Goal: Information Seeking & Learning: Learn about a topic

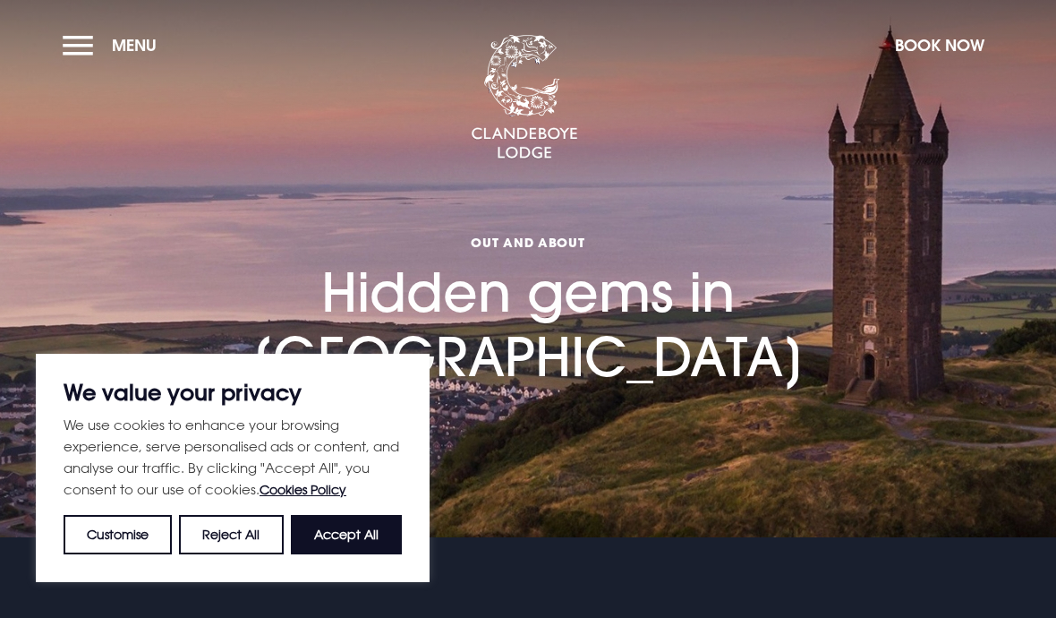
click at [370, 536] on button "Accept All" at bounding box center [346, 534] width 111 height 39
checkbox input "true"
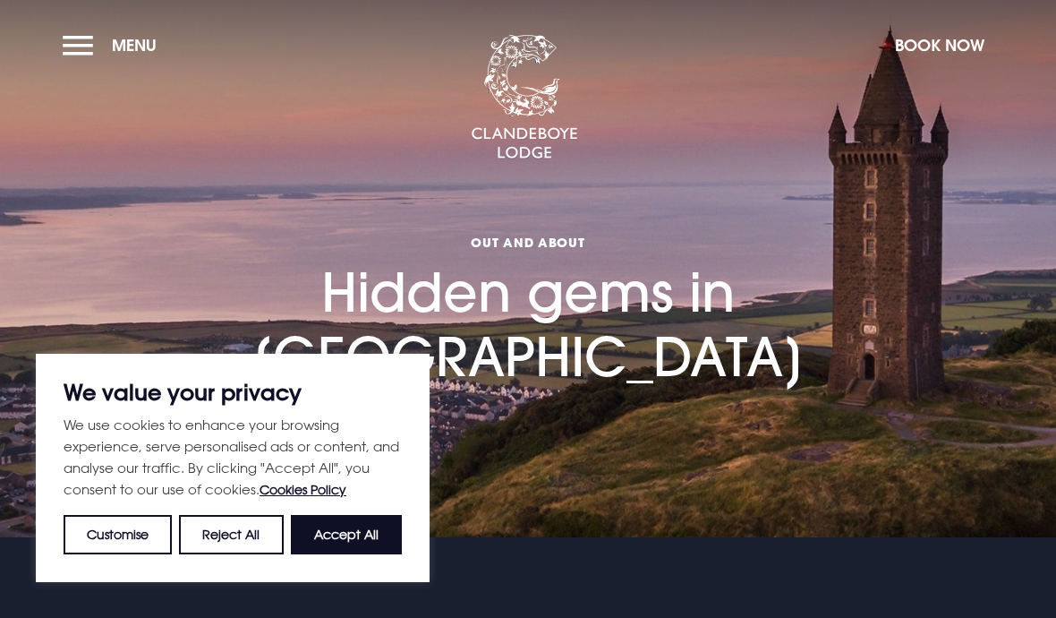
checkbox input "true"
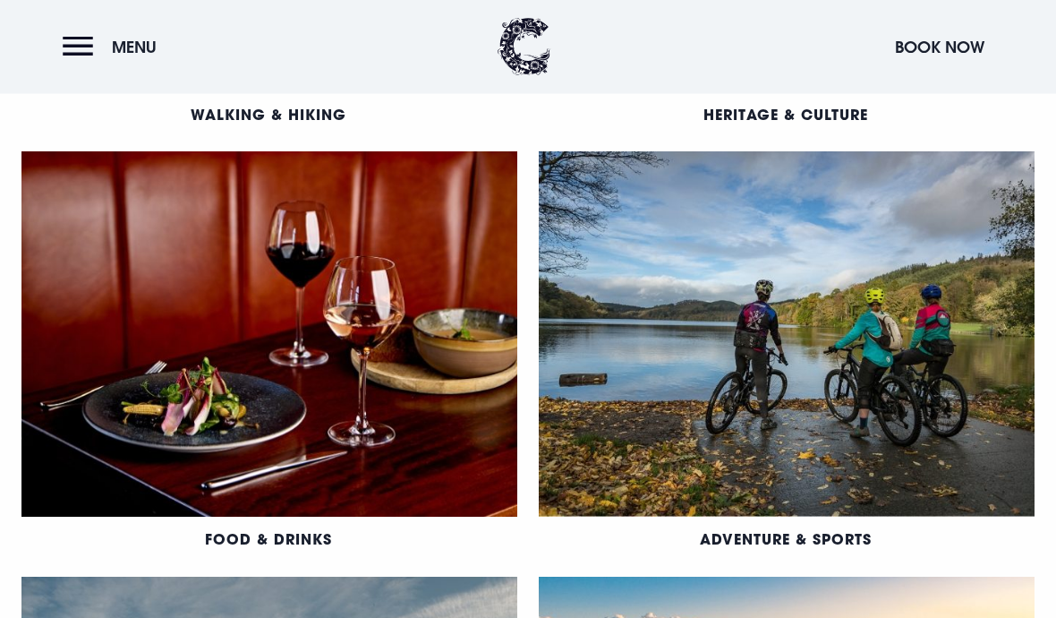
scroll to position [1193, 0]
click at [290, 539] on link "Food & Drinks" at bounding box center [268, 538] width 127 height 19
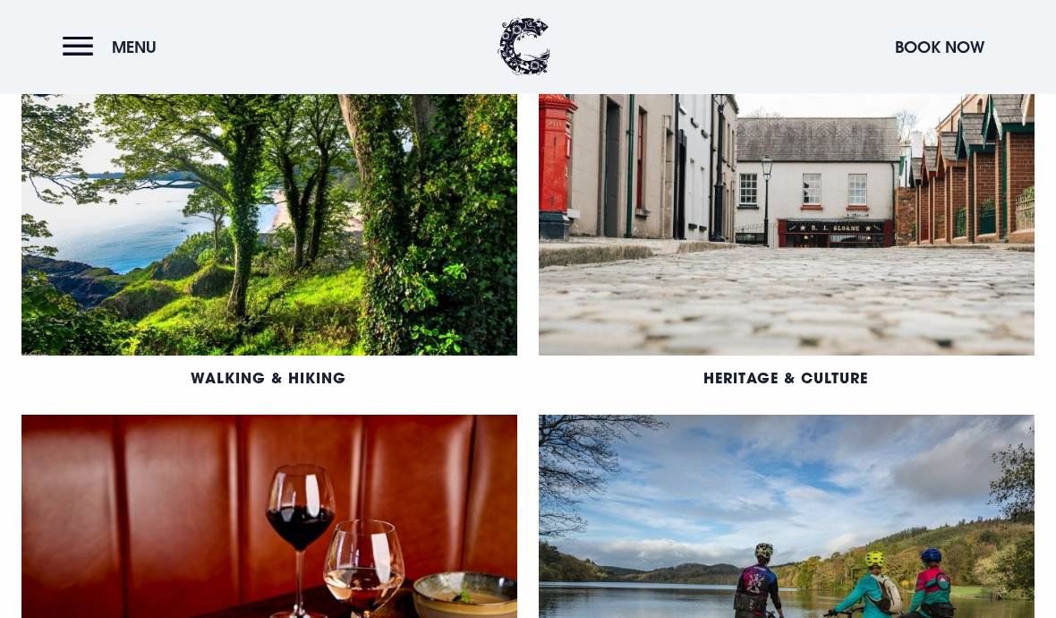
scroll to position [930, 0]
click at [803, 373] on link "Heritage & Culture" at bounding box center [786, 377] width 165 height 19
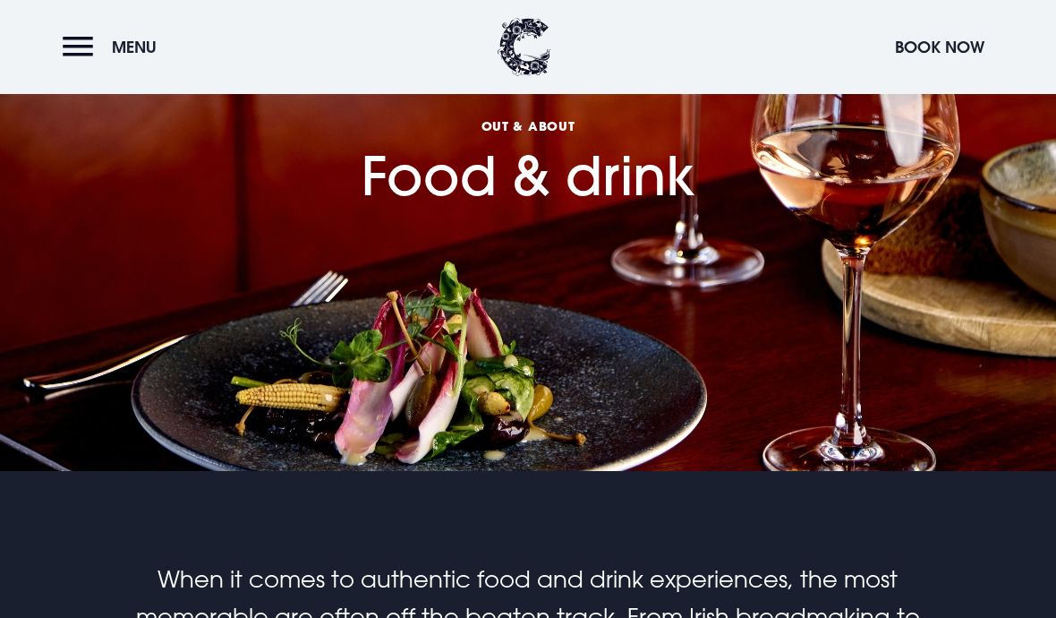
scroll to position [65, 0]
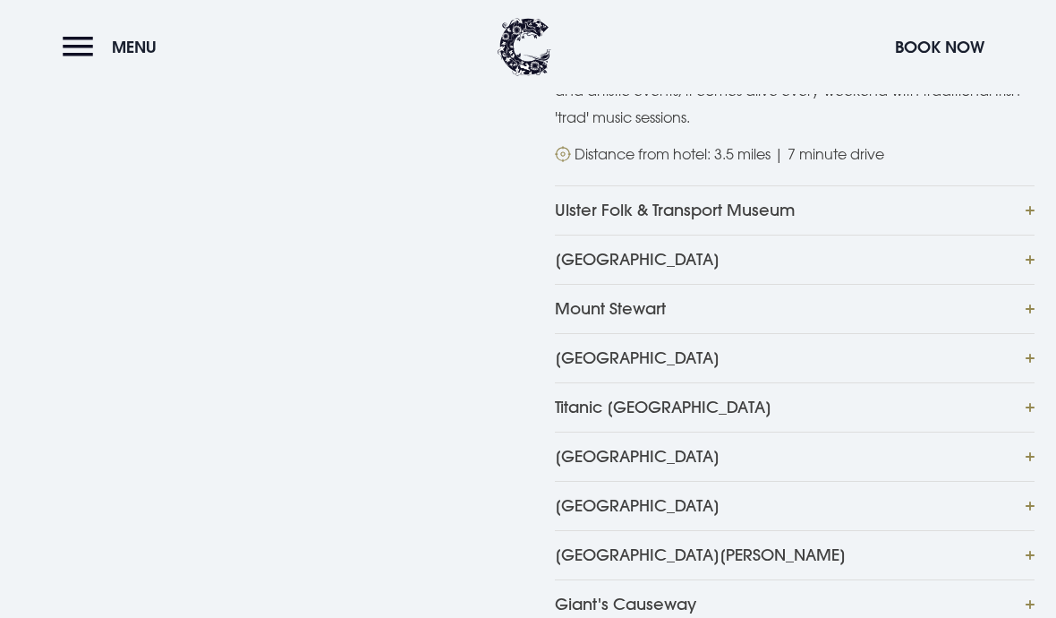
scroll to position [891, 0]
click at [1034, 307] on button "Mount Stewart" at bounding box center [795, 309] width 480 height 49
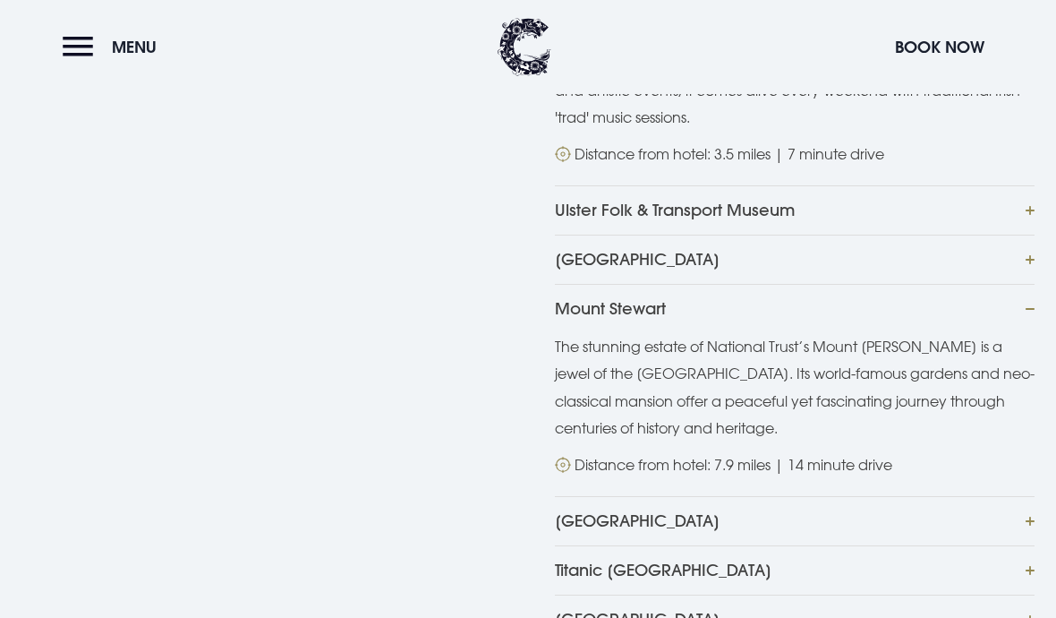
click at [1032, 317] on button "Mount Stewart" at bounding box center [795, 308] width 480 height 49
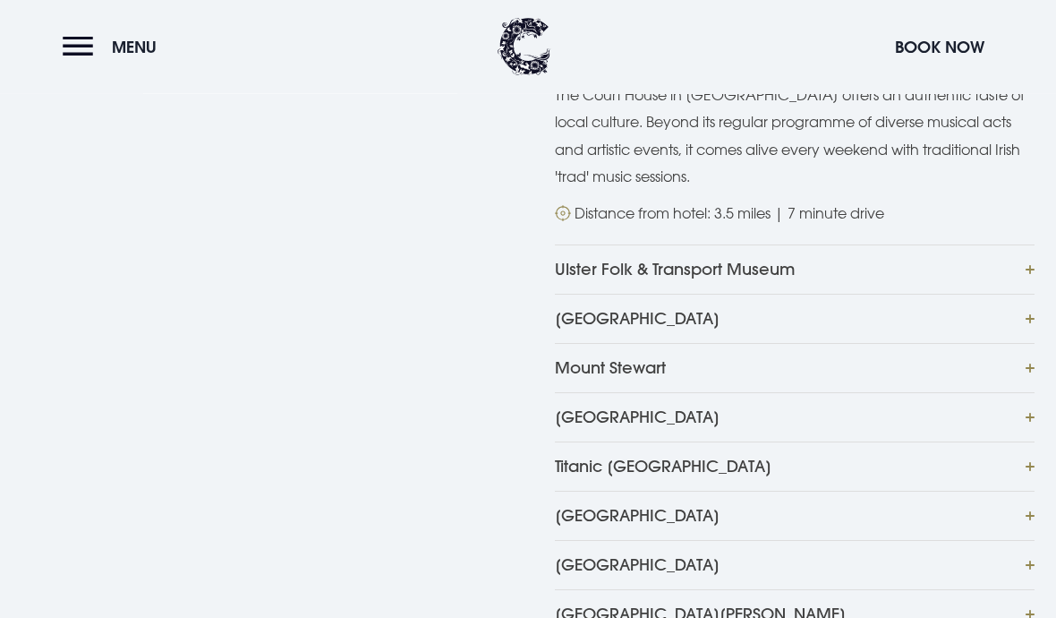
scroll to position [833, 0]
click at [996, 276] on button "Ulster Folk & Transport Museum" at bounding box center [795, 268] width 480 height 49
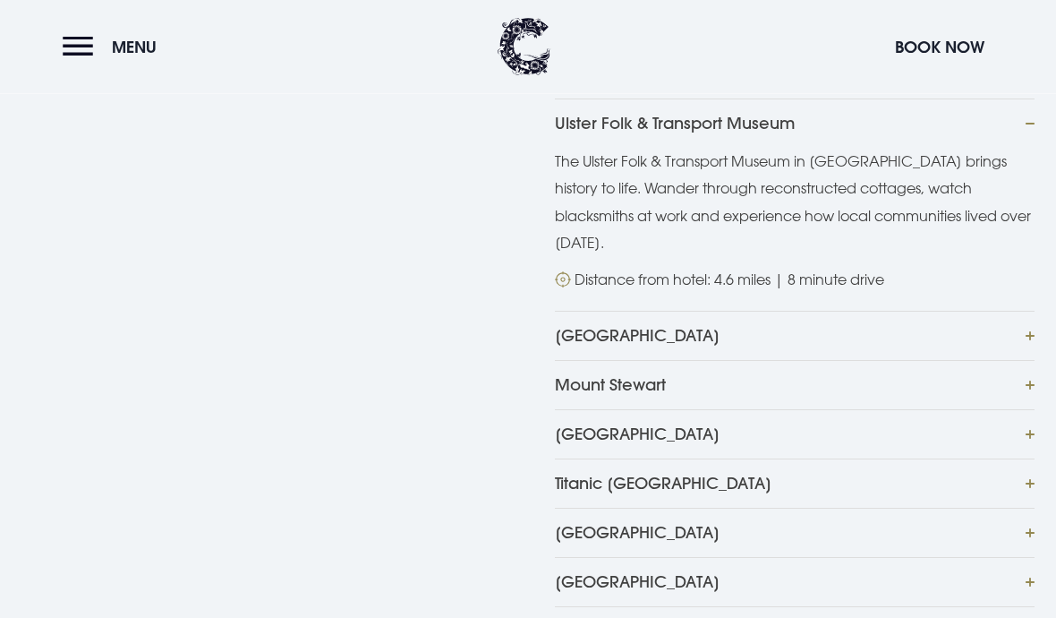
scroll to position [979, 0]
click at [1020, 311] on button "[GEOGRAPHIC_DATA]" at bounding box center [795, 335] width 480 height 49
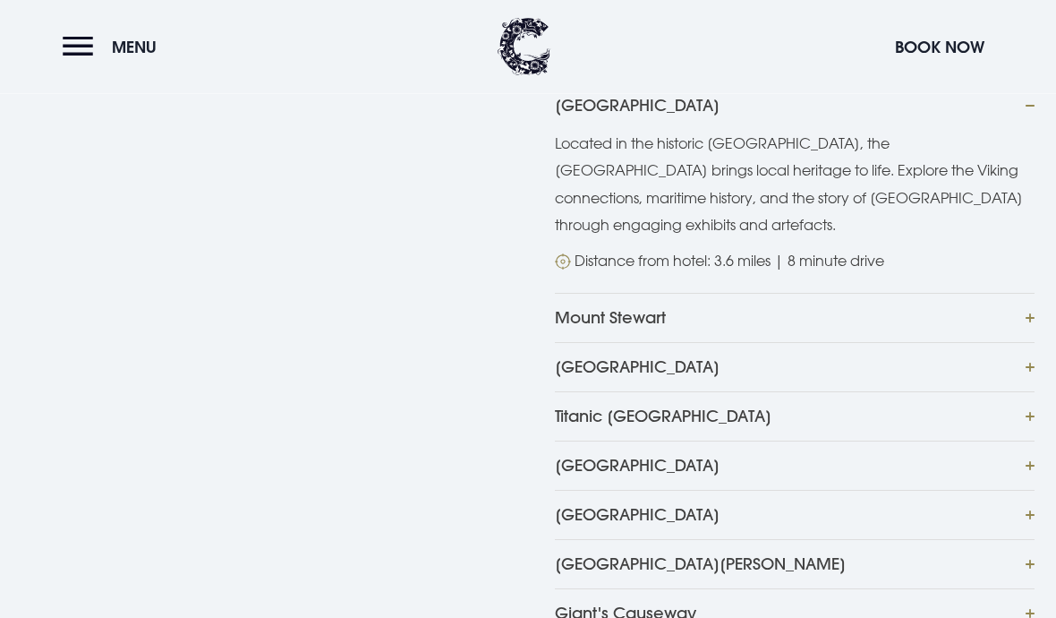
scroll to position [1213, 0]
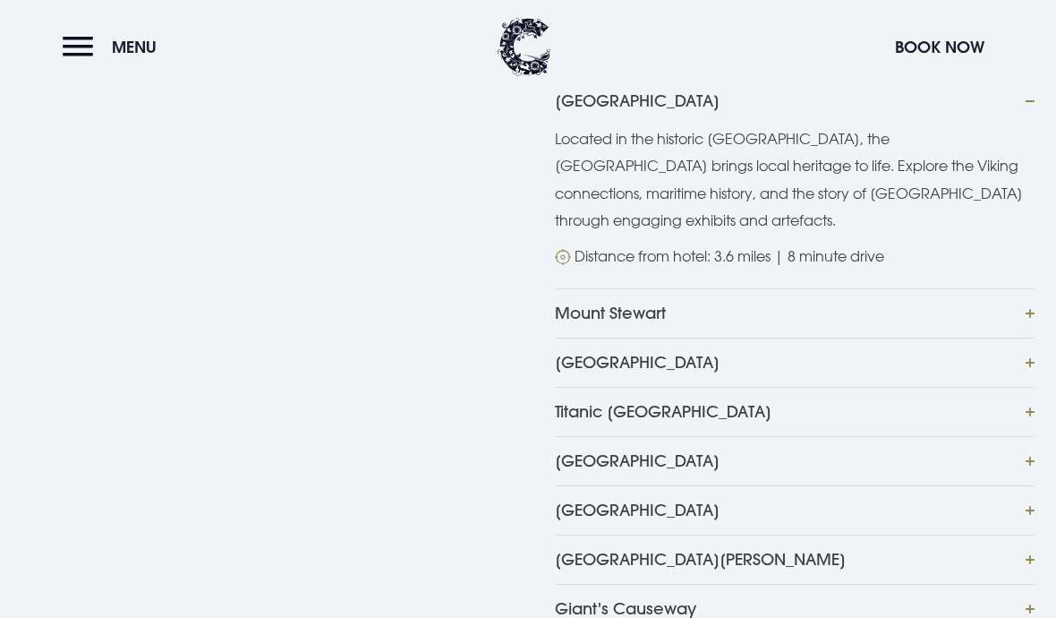
click at [1020, 288] on button "Mount Stewart" at bounding box center [795, 312] width 480 height 49
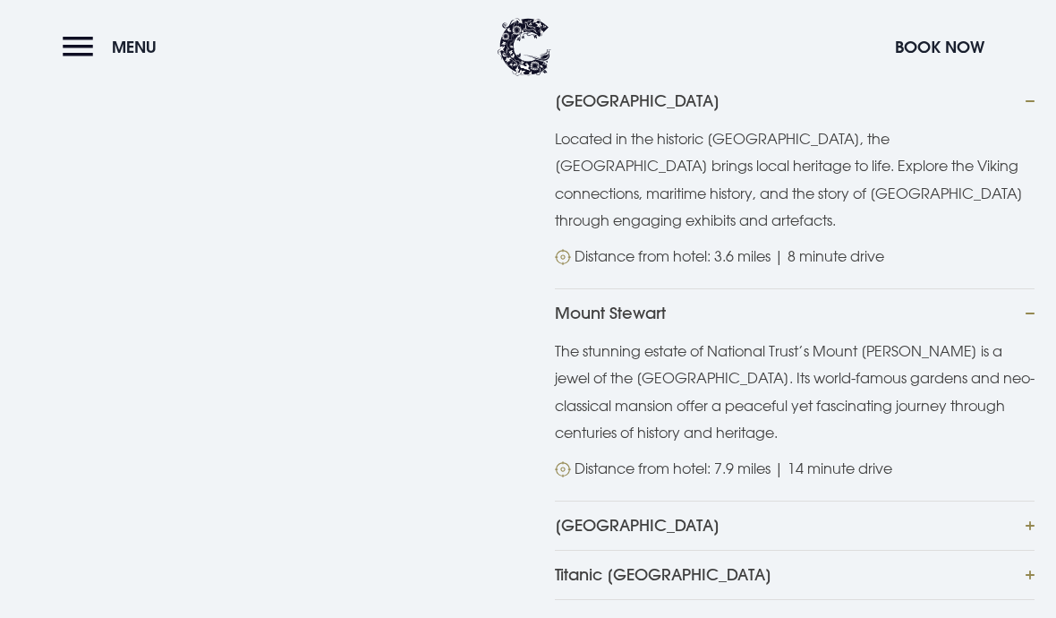
click at [1031, 300] on button "Mount Stewart" at bounding box center [795, 312] width 480 height 49
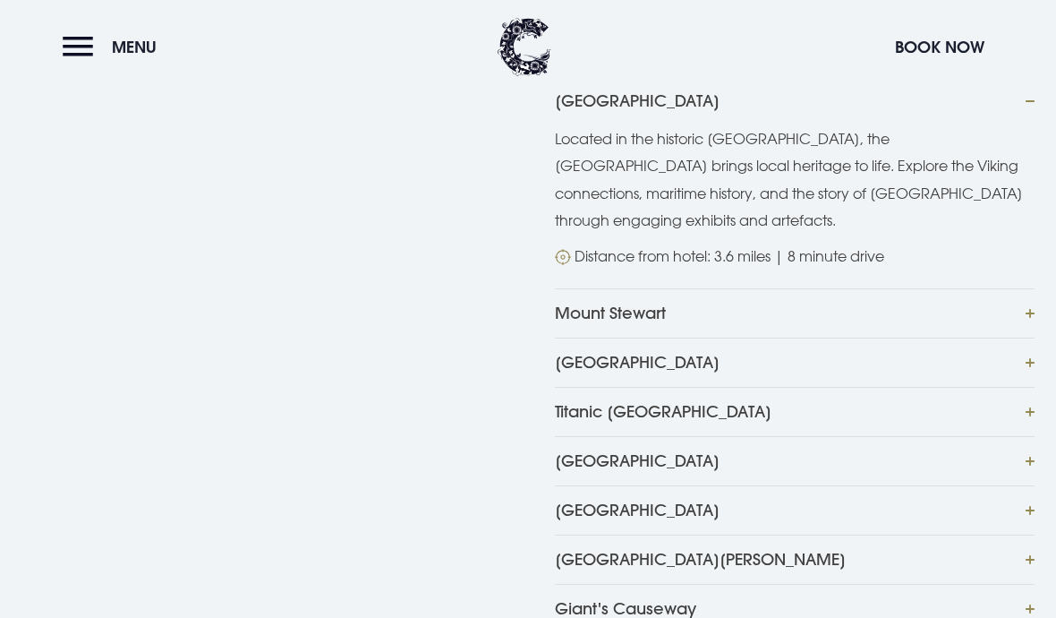
click at [1027, 288] on button "Mount Stewart" at bounding box center [795, 312] width 480 height 49
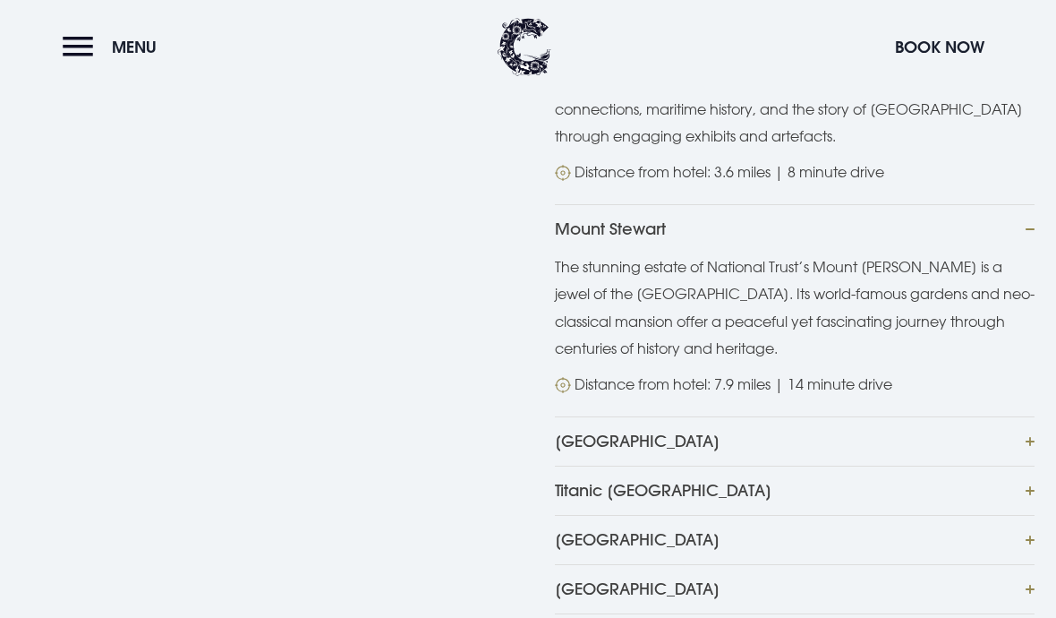
scroll to position [1350, 0]
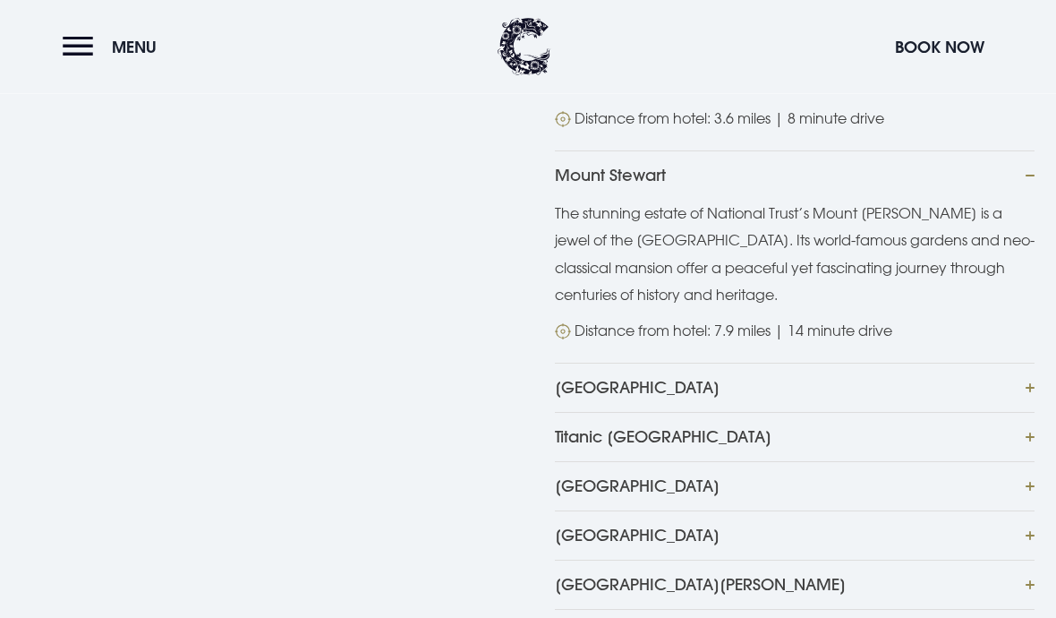
click at [1048, 401] on div "The Court House The Court House in [GEOGRAPHIC_DATA] offers an authentic taste …" at bounding box center [528, 87] width 1056 height 1145
click at [1033, 413] on button "Titanic [GEOGRAPHIC_DATA]" at bounding box center [795, 437] width 480 height 49
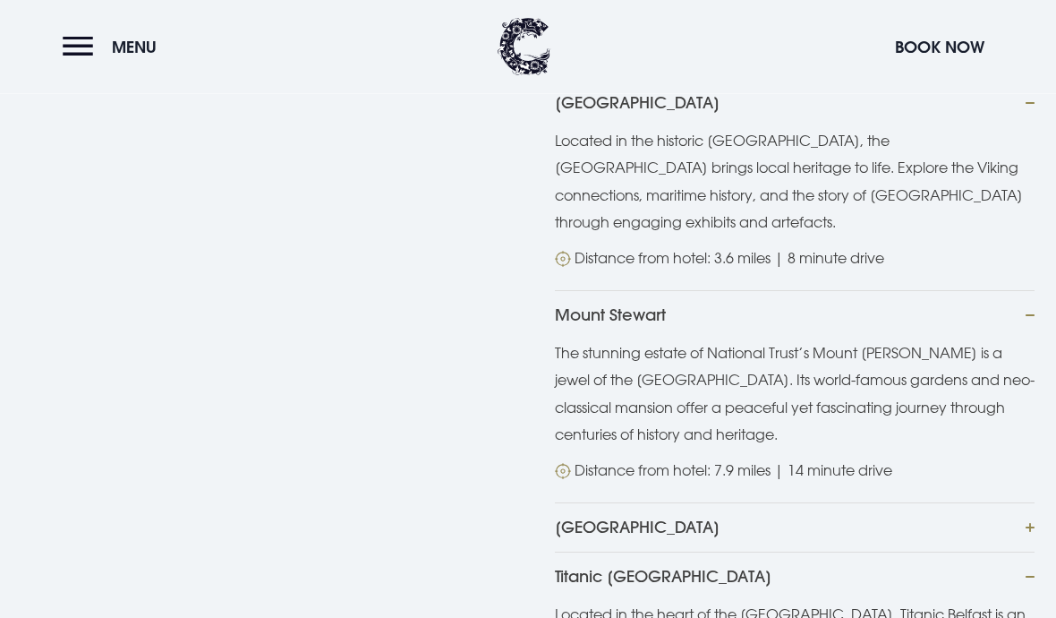
scroll to position [1214, 0]
